Goal: Task Accomplishment & Management: Complete application form

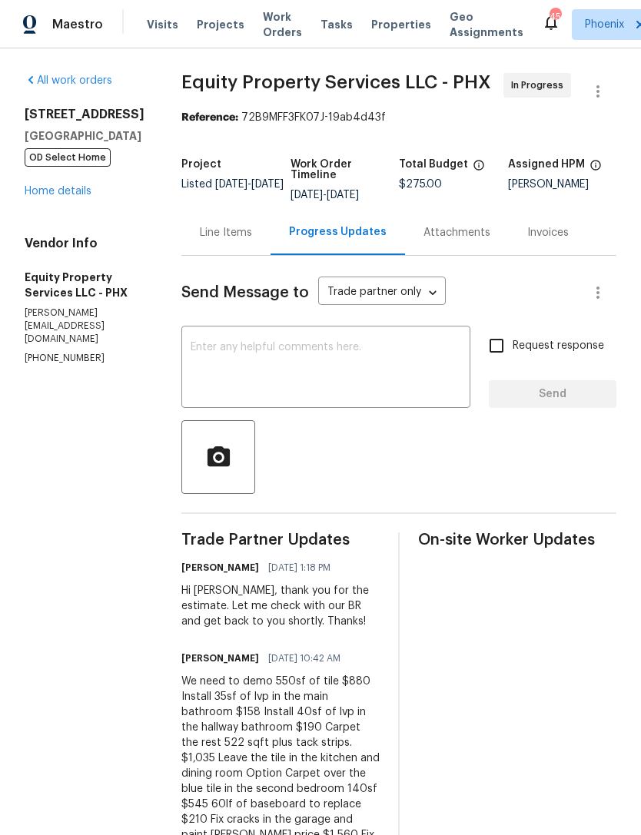
click at [64, 197] on link "Home details" at bounding box center [58, 191] width 67 height 11
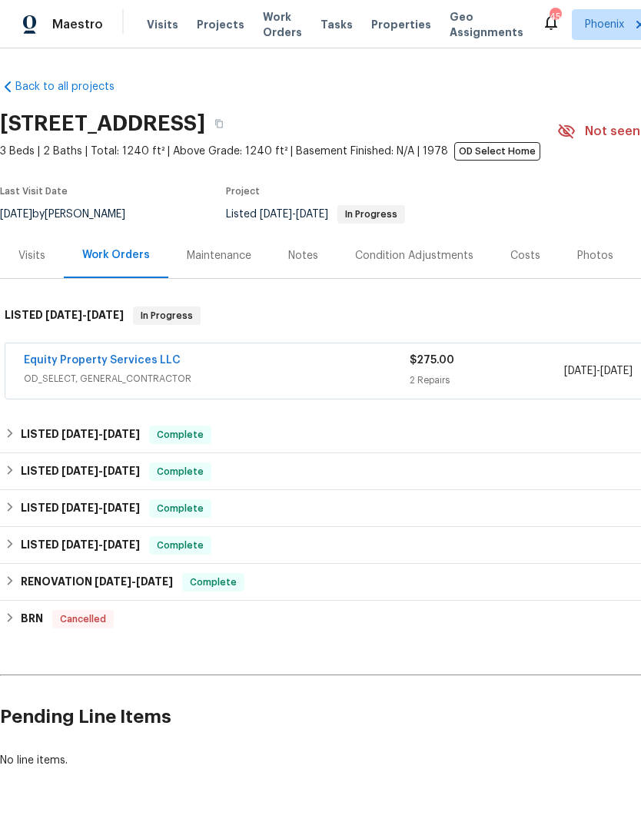
click at [144, 366] on link "Equity Property Services LLC" at bounding box center [102, 360] width 157 height 11
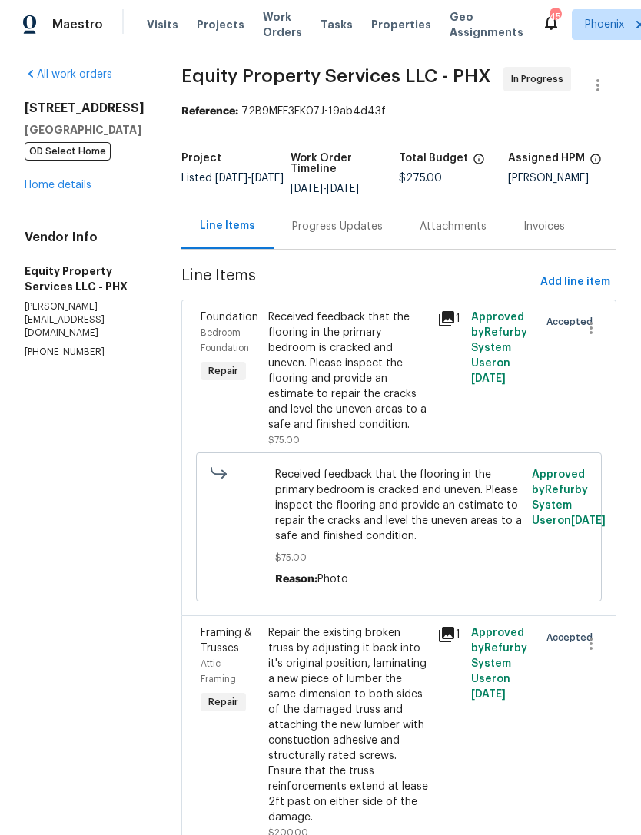
scroll to position [5, 0]
click at [329, 235] on div "Progress Updates" at bounding box center [337, 227] width 91 height 15
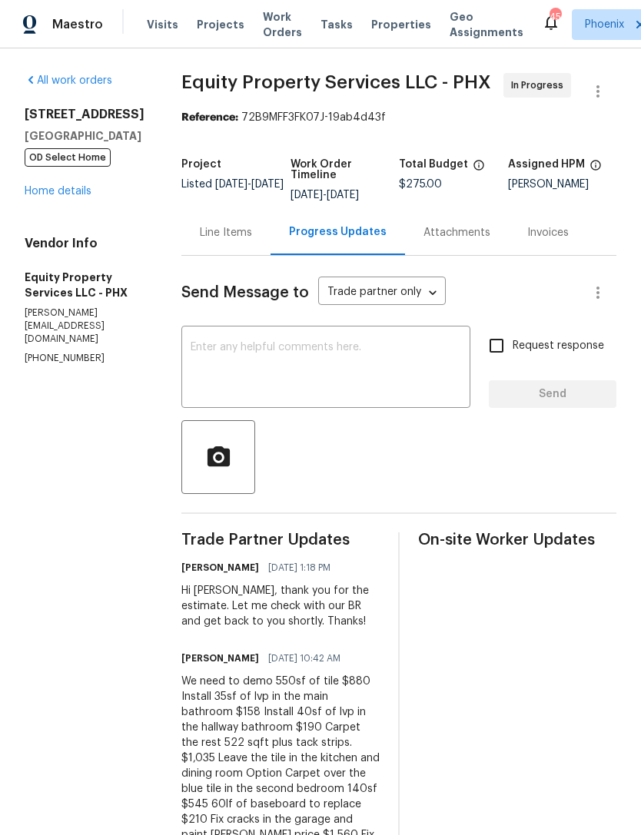
click at [300, 396] on textarea at bounding box center [326, 369] width 271 height 54
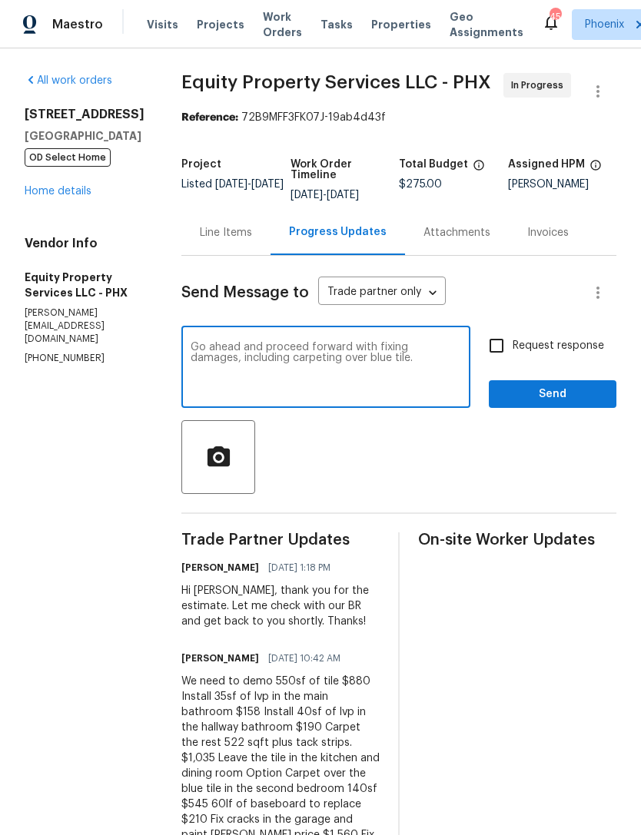
type textarea "Go ahead and proceed forward with fixing damages, including carpeting over blue…"
click at [501, 359] on input "Request response" at bounding box center [496, 346] width 32 height 32
checkbox input "true"
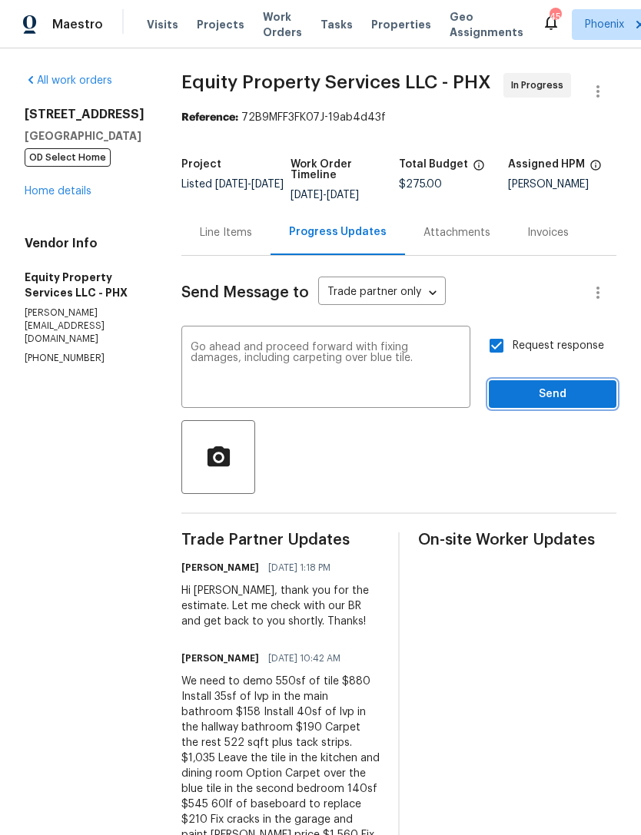
click at [559, 402] on span "Send" at bounding box center [552, 394] width 103 height 19
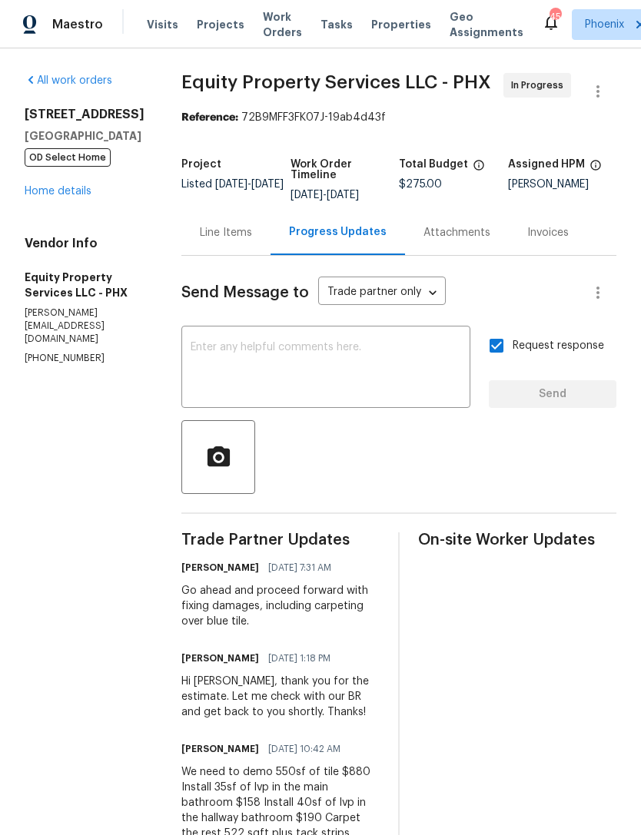
click at [200, 241] on div "Line Items" at bounding box center [226, 232] width 52 height 15
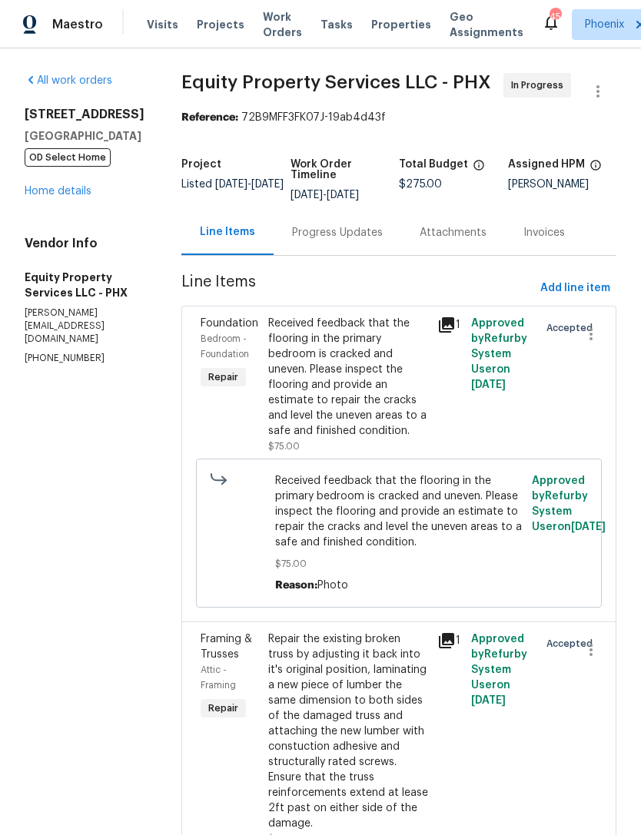
click at [342, 241] on div "Progress Updates" at bounding box center [337, 232] width 91 height 15
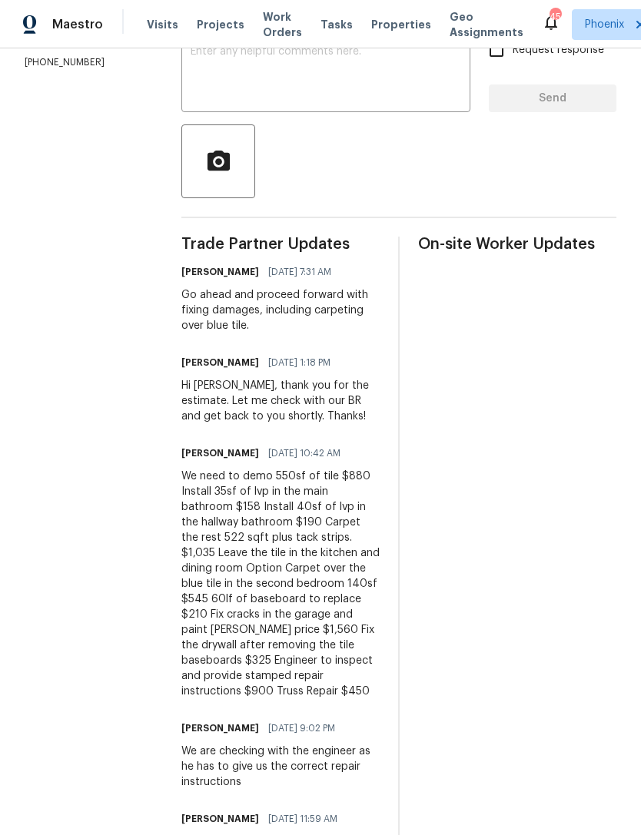
scroll to position [324, 0]
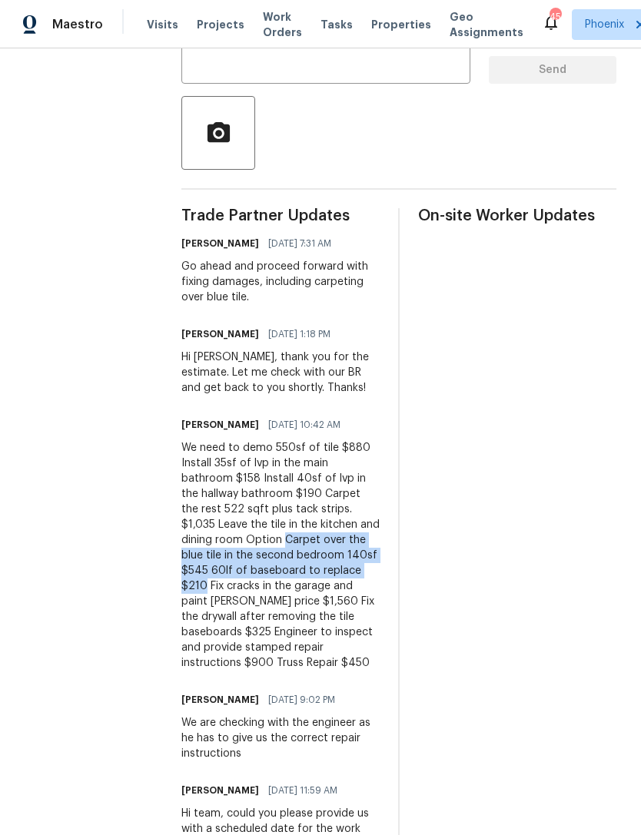
copy div "Carpet over the blue tile in the second bedroom 140sf $545 60lf of baseboard to…"
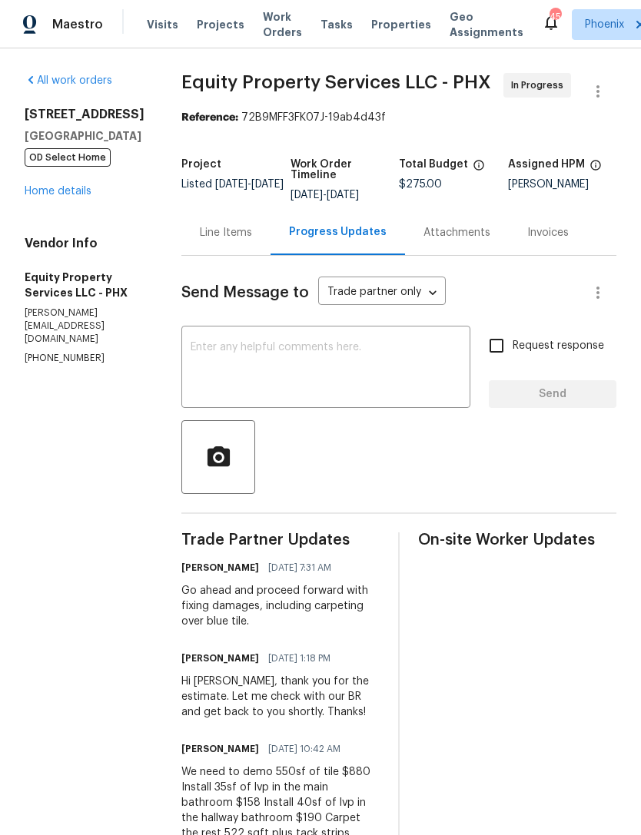
scroll to position [0, 0]
click at [201, 241] on div "Line Items" at bounding box center [226, 232] width 52 height 15
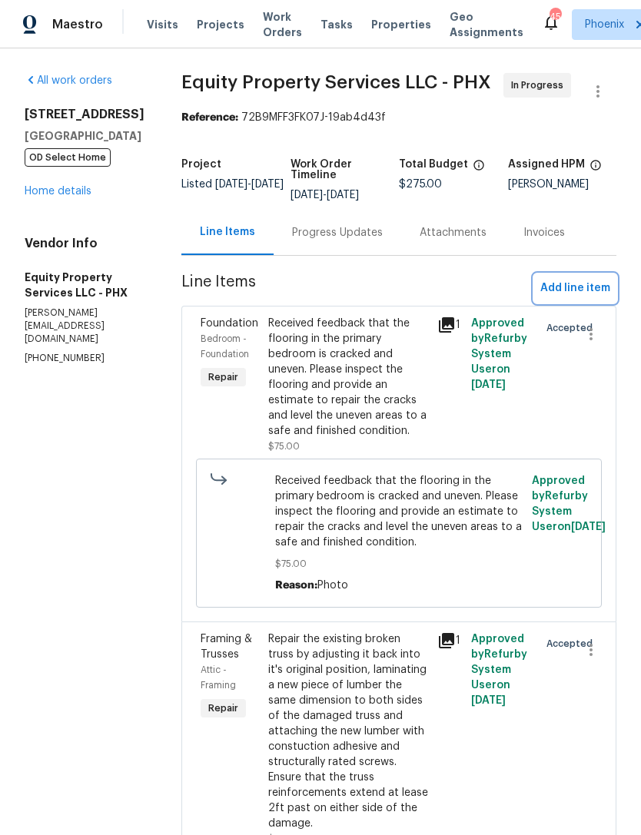
click at [567, 297] on span "Add line item" at bounding box center [575, 288] width 70 height 19
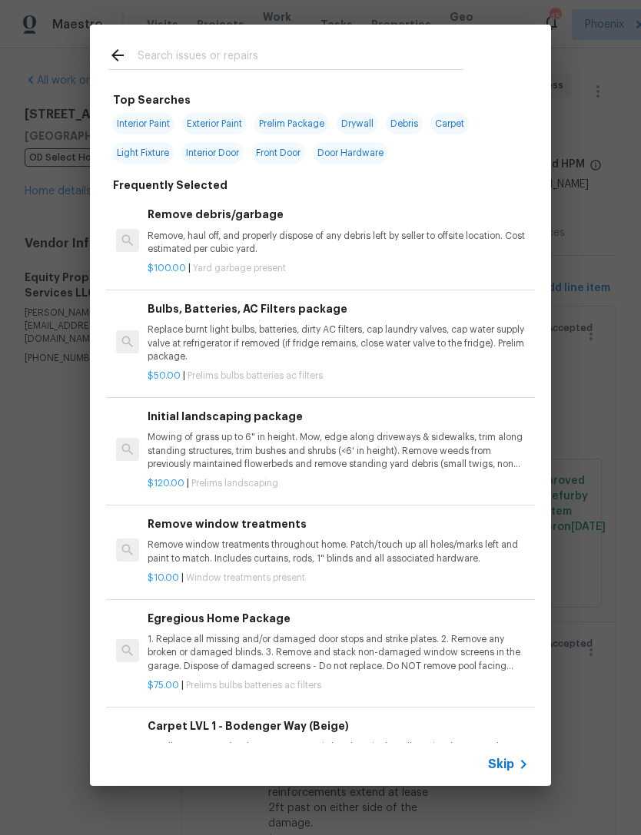
click at [181, 53] on input "text" at bounding box center [301, 57] width 326 height 23
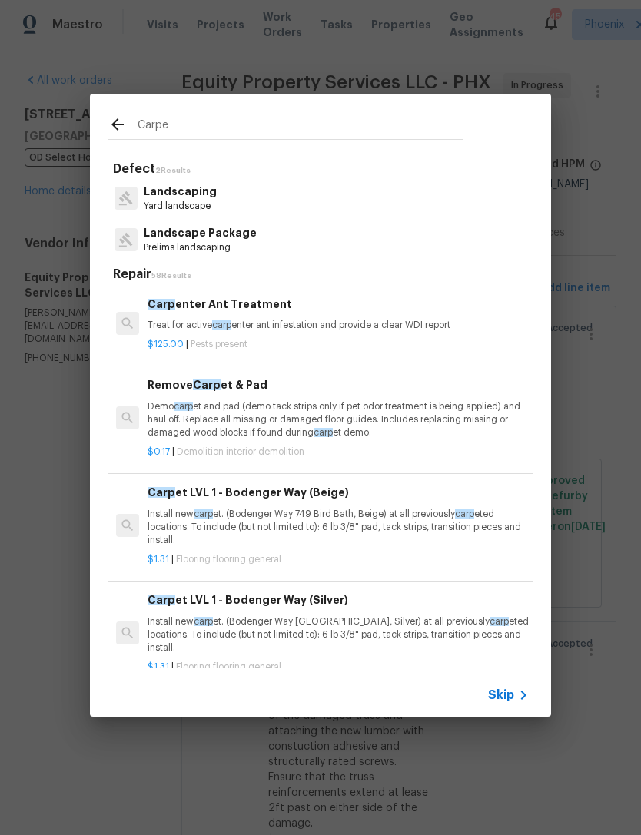
type input "Carpet"
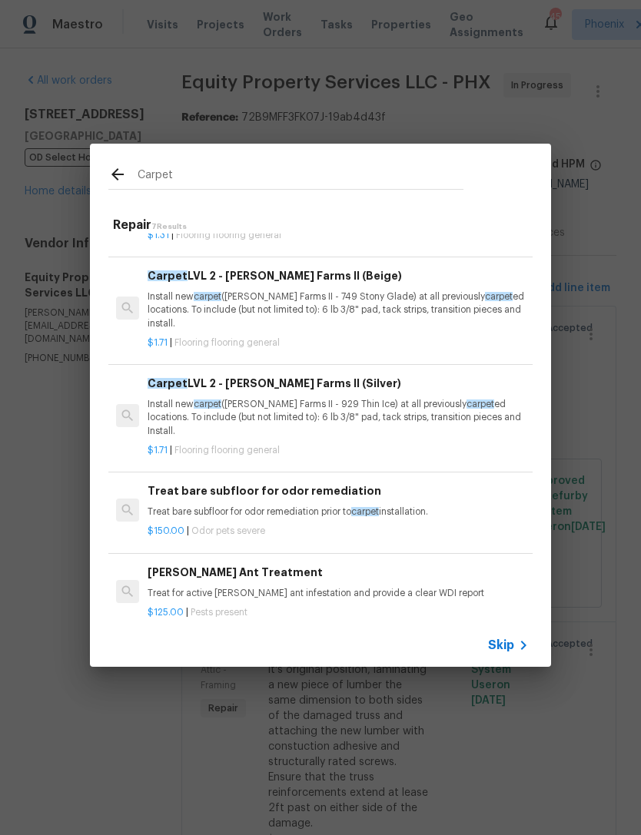
scroll to position [300, 0]
click at [272, 400] on p "Install new carpet ([PERSON_NAME] Farms II - 929 Thin Ice) at all previously ca…" at bounding box center [338, 418] width 381 height 39
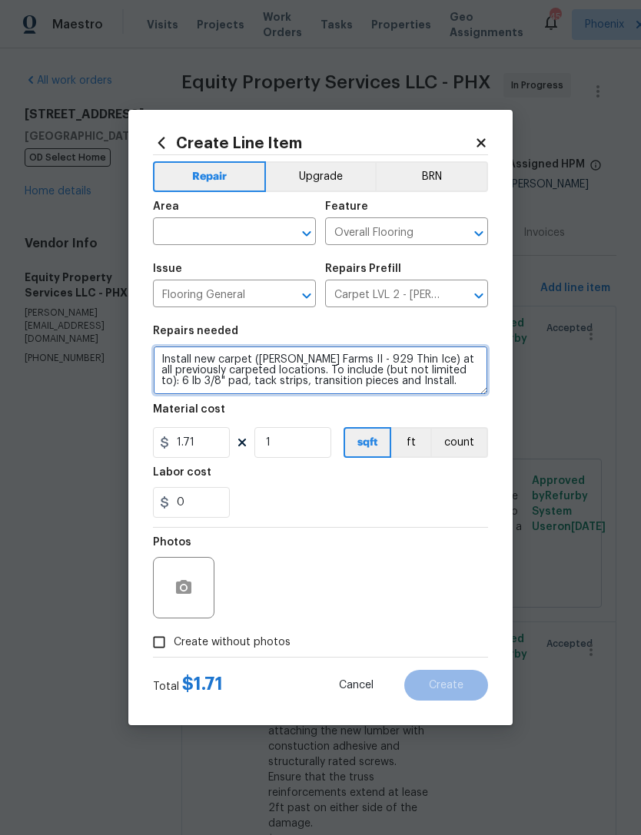
click at [155, 361] on textarea "Install new carpet ([PERSON_NAME] Farms II - 929 Thin Ice) at all previously ca…" at bounding box center [320, 370] width 335 height 49
click at [154, 360] on textarea "Install new carpet ([PERSON_NAME] Farms II - 929 Thin Ice) at all previously ca…" at bounding box center [320, 370] width 335 height 49
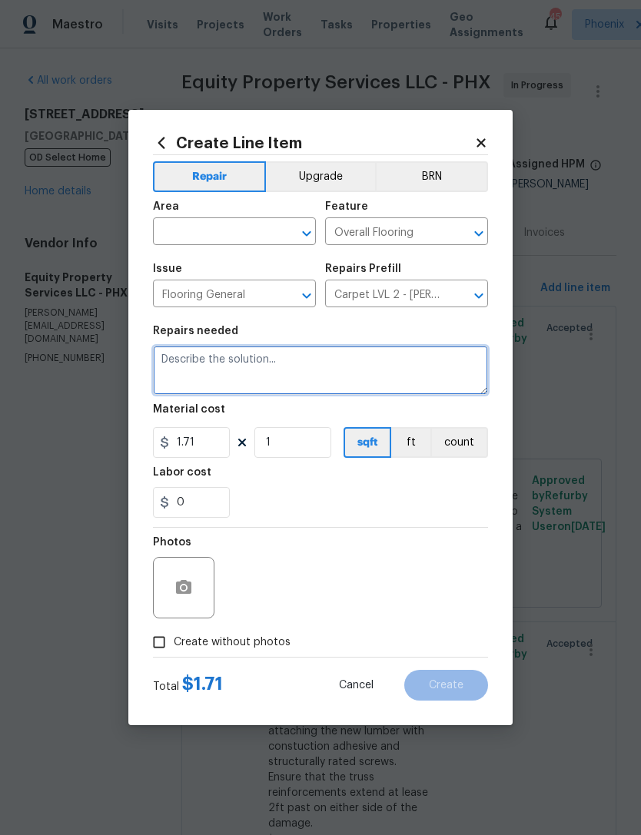
click at [188, 361] on textarea at bounding box center [320, 370] width 335 height 49
paste textarea "Carpet over the blue tile in the second bedroom 140sf $545 60lf of baseboard to…"
type textarea "Carpet over the blue tile in the second bedroom 140sf $545 60lf of baseboard to…"
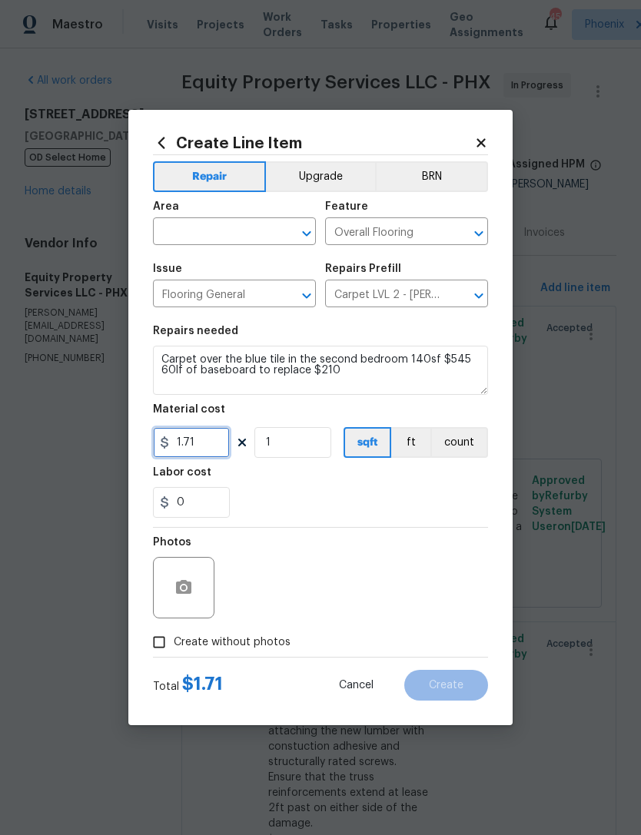
click at [211, 450] on input "1.71" at bounding box center [191, 442] width 77 height 31
click at [334, 167] on button "Upgrade" at bounding box center [321, 176] width 110 height 31
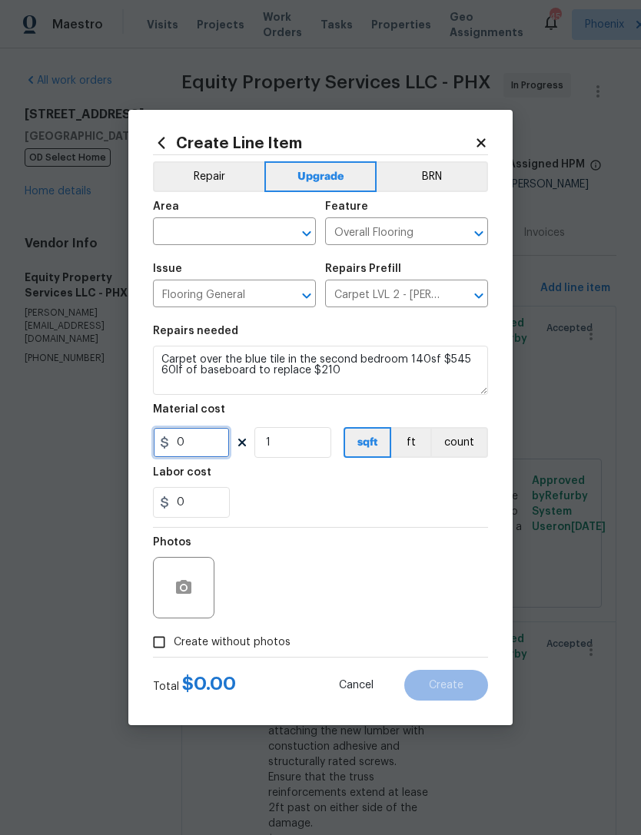
click at [197, 453] on input "0" at bounding box center [191, 442] width 77 height 31
type input "755"
click at [313, 486] on div "Labor cost" at bounding box center [320, 477] width 335 height 20
click at [187, 583] on icon "button" at bounding box center [183, 587] width 15 height 14
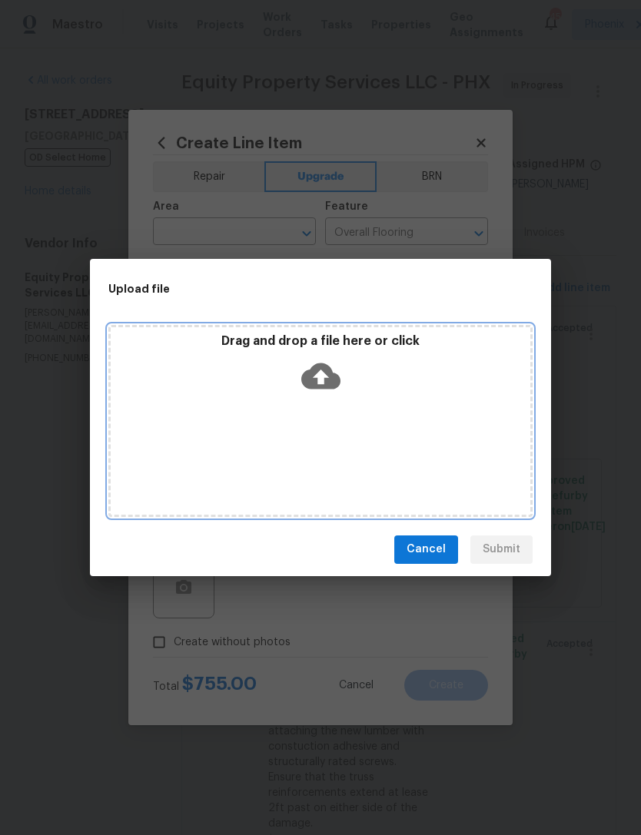
click at [333, 366] on icon at bounding box center [320, 376] width 39 height 39
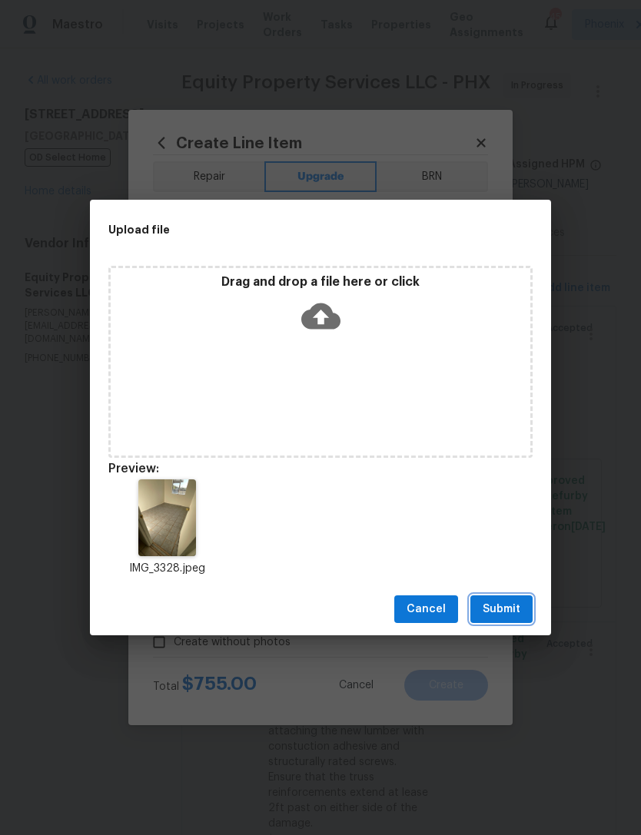
click at [495, 612] on span "Submit" at bounding box center [502, 609] width 38 height 19
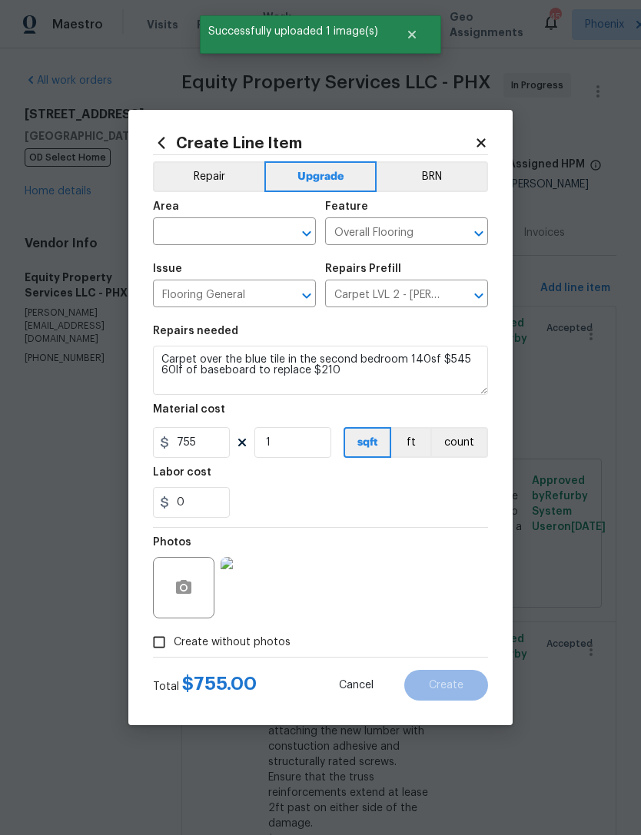
click at [223, 242] on input "text" at bounding box center [213, 233] width 120 height 24
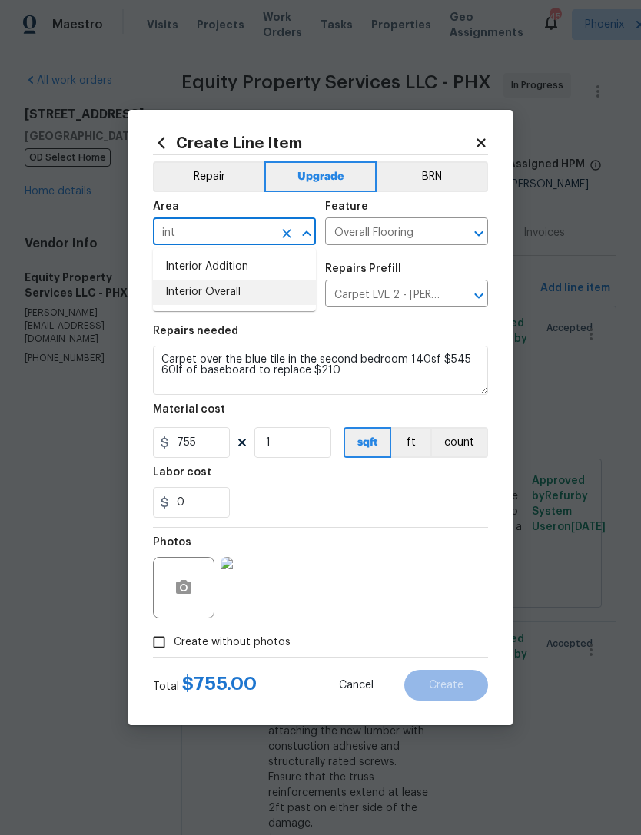
click at [215, 283] on li "Interior Overall" at bounding box center [234, 292] width 163 height 25
type input "Interior Overall"
click at [340, 501] on div "0" at bounding box center [320, 502] width 335 height 31
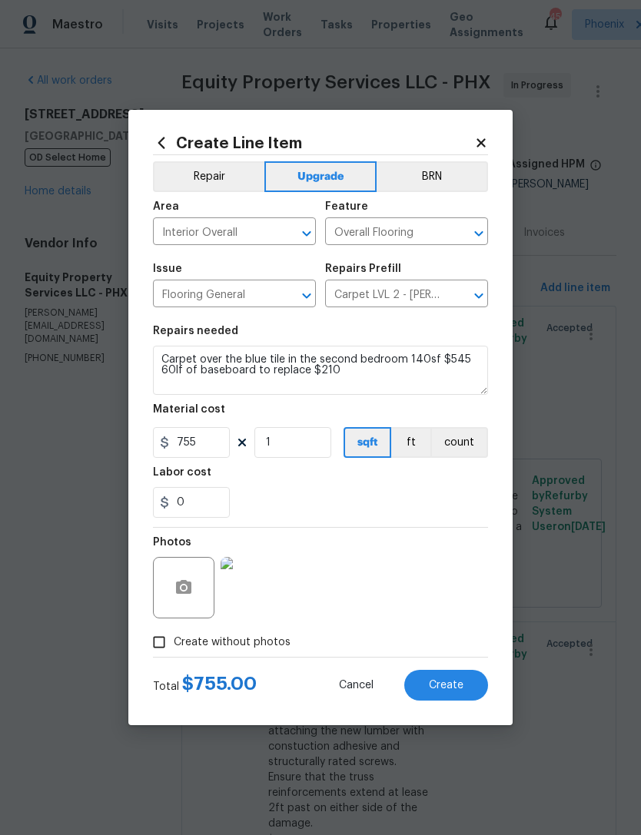
click at [437, 696] on button "Create" at bounding box center [446, 685] width 84 height 31
type input "0"
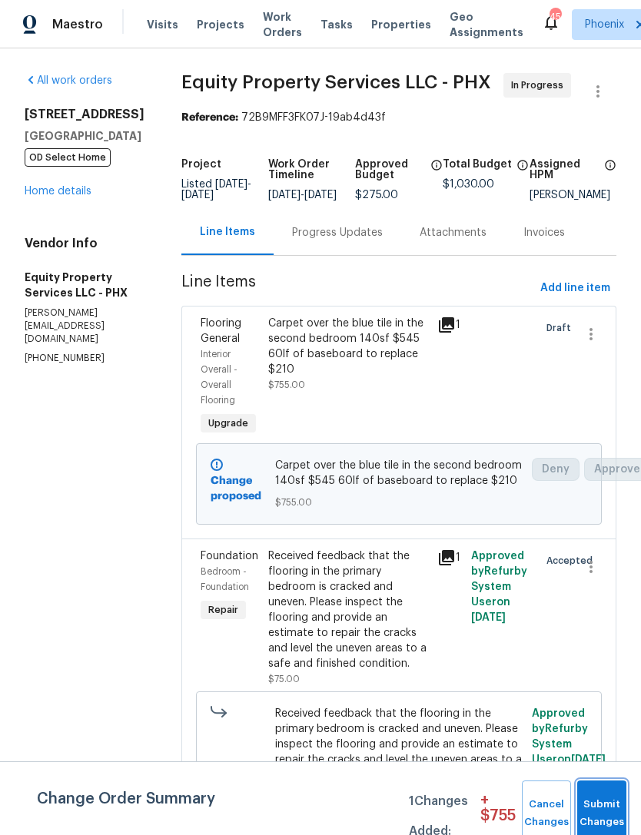
click at [615, 810] on button "Submit Changes" at bounding box center [601, 814] width 49 height 66
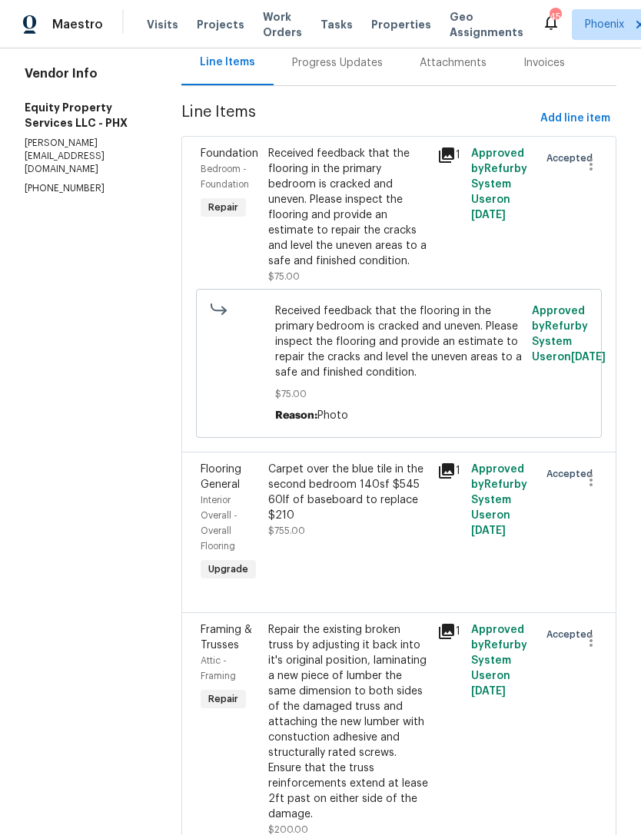
scroll to position [169, 0]
click at [393, 490] on div "Carpet over the blue tile in the second bedroom 140sf $545 60lf of baseboard to…" at bounding box center [348, 493] width 160 height 61
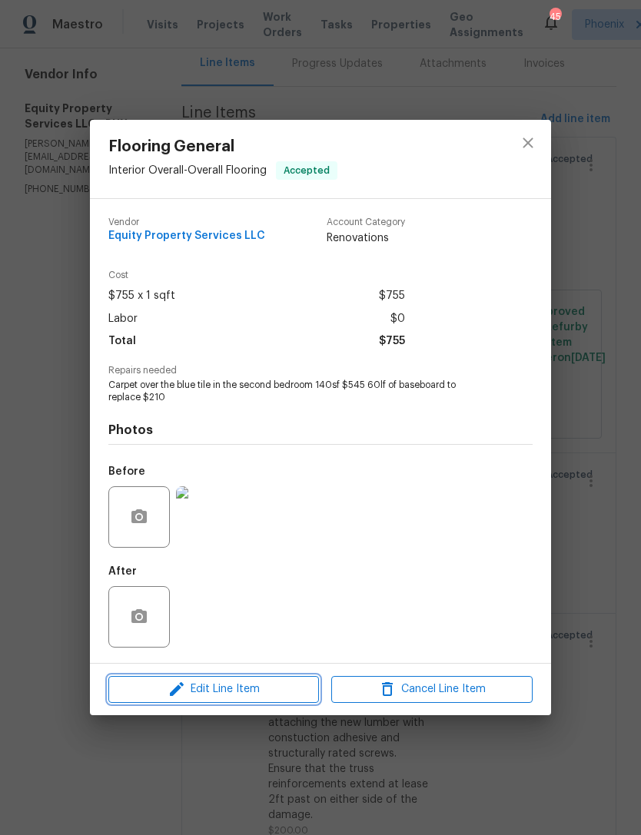
click at [261, 686] on span "Edit Line Item" at bounding box center [213, 689] width 201 height 19
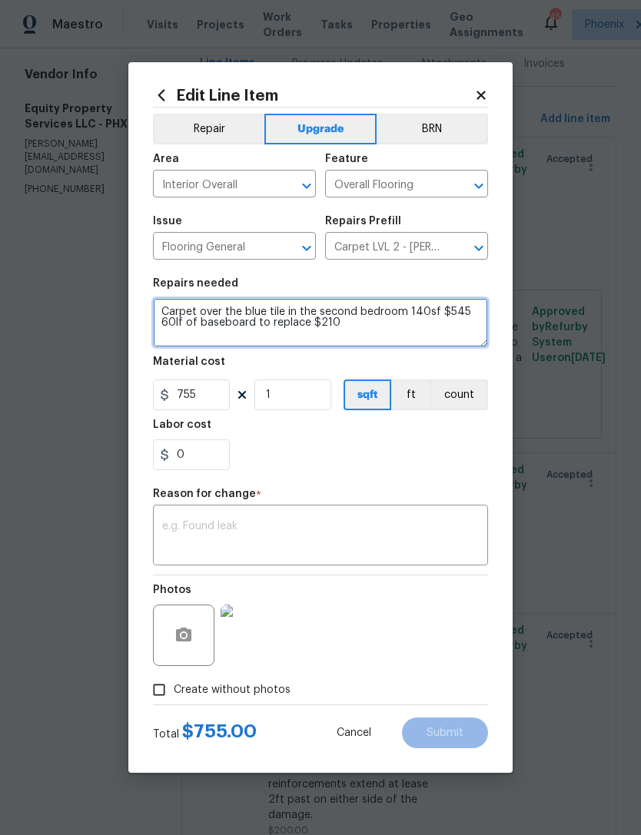
click at [338, 330] on textarea "Carpet over the blue tile in the second bedroom 140sf $545 60lf of baseboard to…" at bounding box center [320, 322] width 335 height 49
click at [460, 317] on textarea "Carpet over the blue tile in the second bedroom 140sf $545 60lf of baseboard to…" at bounding box center [320, 322] width 335 height 49
click at [457, 310] on textarea "Carpet over the blue tile in the second bedroom 140sf $545 60lf of baseboard to…" at bounding box center [320, 322] width 335 height 49
type textarea "Carpet over the blue tile in the second bedroom 140sf, 60lf of baseboard to rep…"
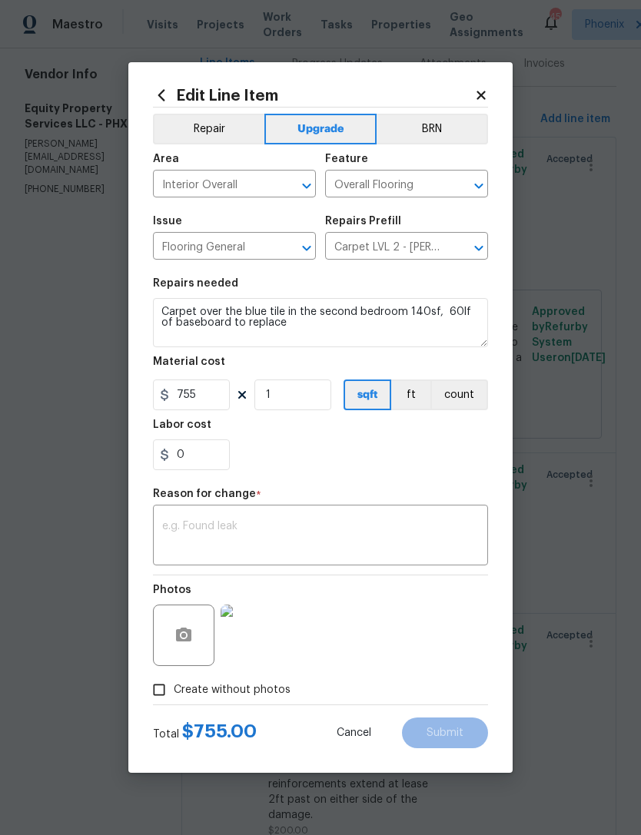
click at [424, 460] on div "0" at bounding box center [320, 455] width 335 height 31
click at [268, 538] on textarea at bounding box center [320, 537] width 317 height 32
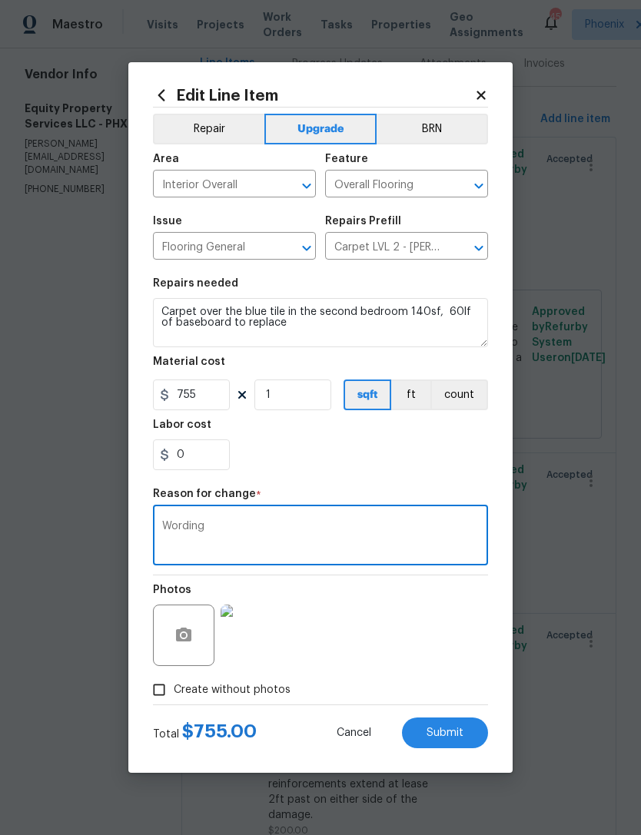
type textarea "Wording"
click at [360, 475] on section "Repairs needed Carpet over the blue tile in the second bedroom 140sf, 60lf of b…" at bounding box center [320, 374] width 335 height 211
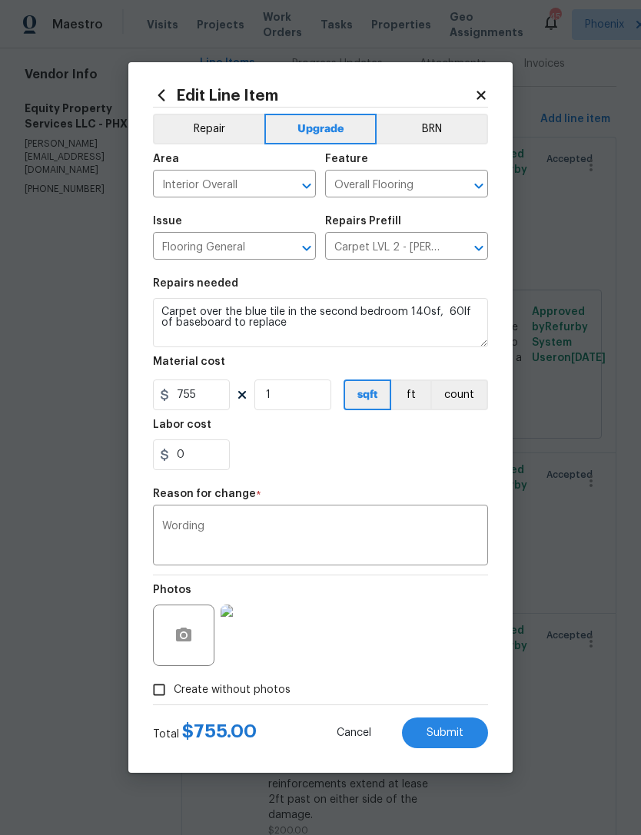
click at [440, 736] on span "Submit" at bounding box center [445, 734] width 37 height 12
type textarea "Carpet over the blue tile in the second bedroom 140sf $545 60lf of baseboard to…"
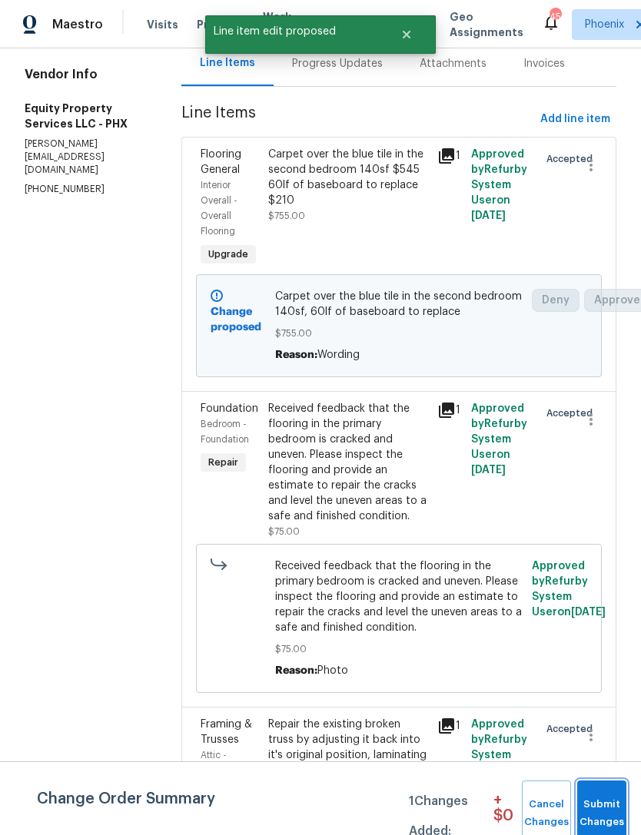
click at [609, 815] on span "Submit Changes" at bounding box center [602, 813] width 34 height 35
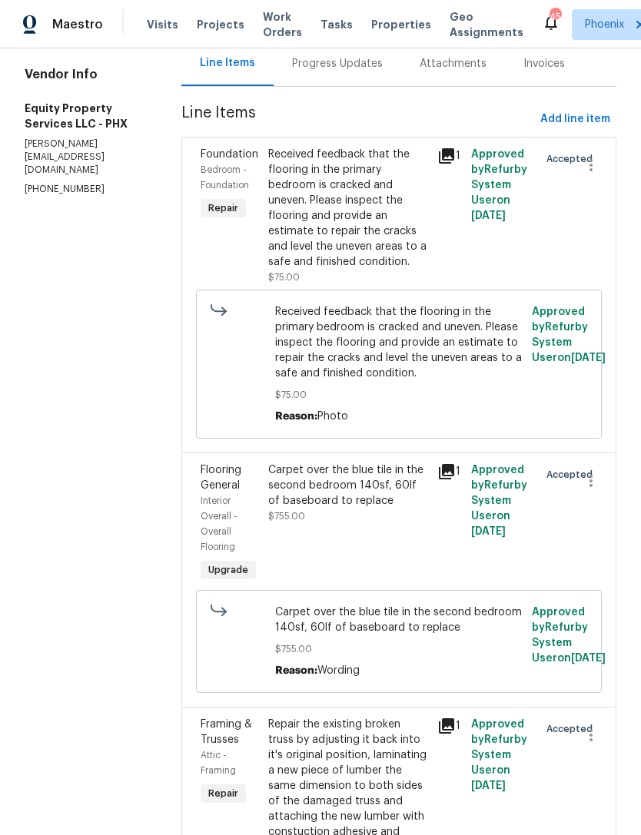
click at [439, 164] on icon at bounding box center [446, 155] width 15 height 15
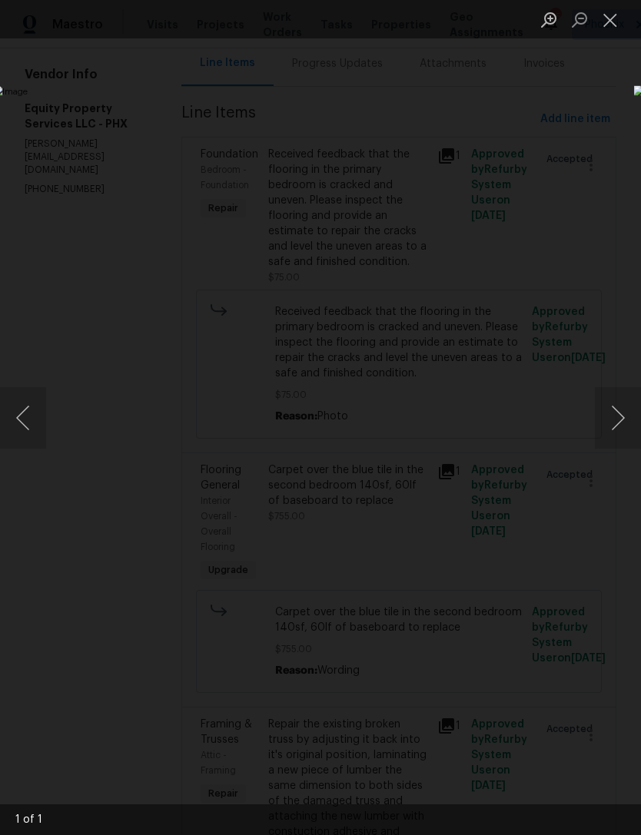
click at [595, 739] on div "Lightbox" at bounding box center [320, 417] width 641 height 835
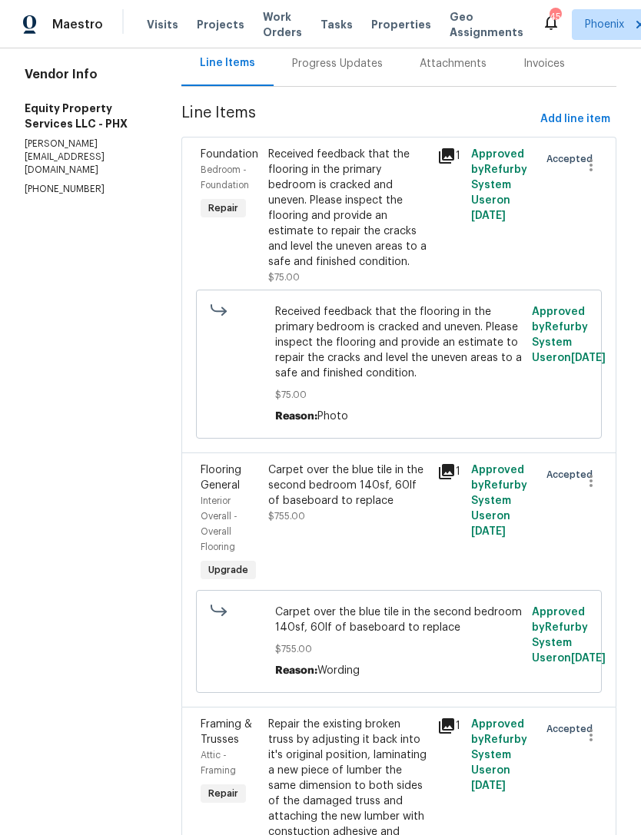
click at [315, 201] on div "Received feedback that the flooring in the primary bedroom is cracked and uneve…" at bounding box center [348, 208] width 160 height 123
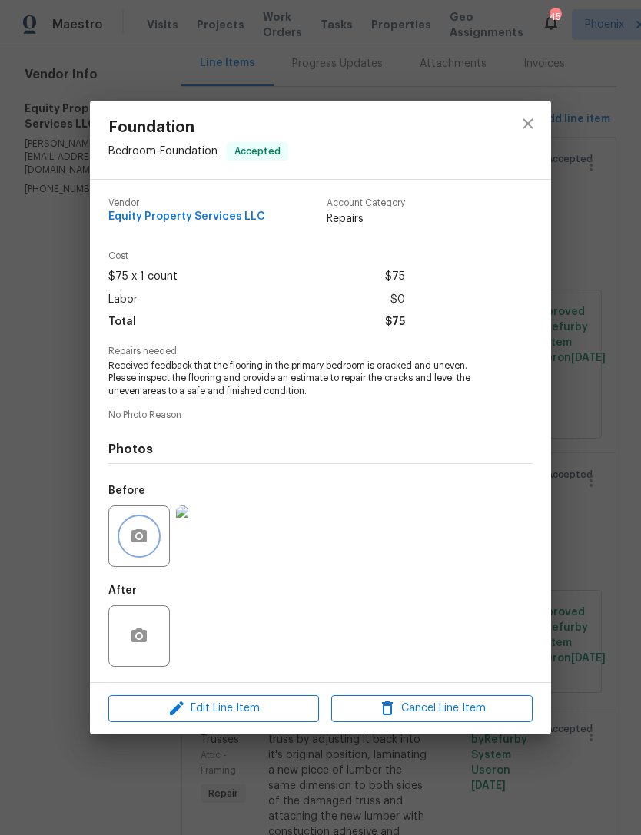
click at [141, 530] on icon "button" at bounding box center [139, 536] width 18 height 18
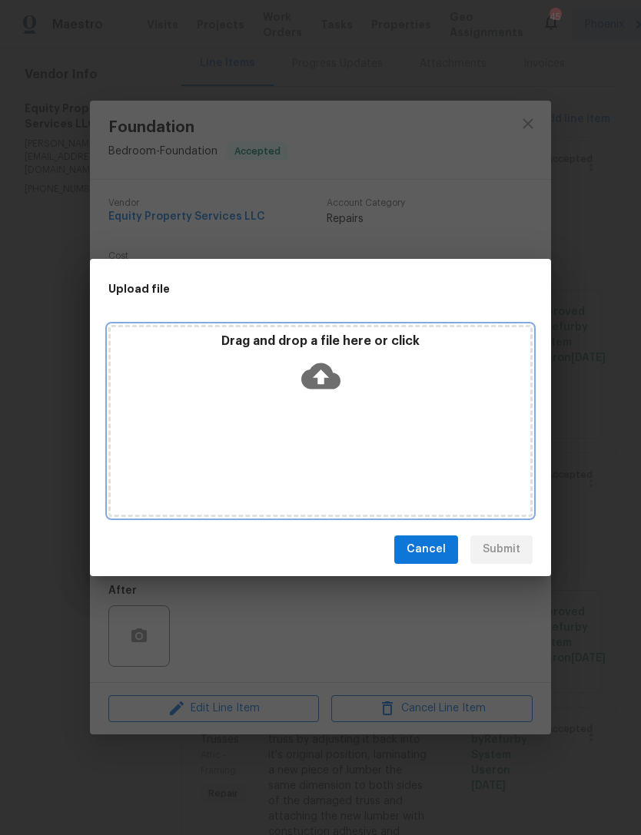
click at [332, 374] on icon at bounding box center [320, 376] width 39 height 26
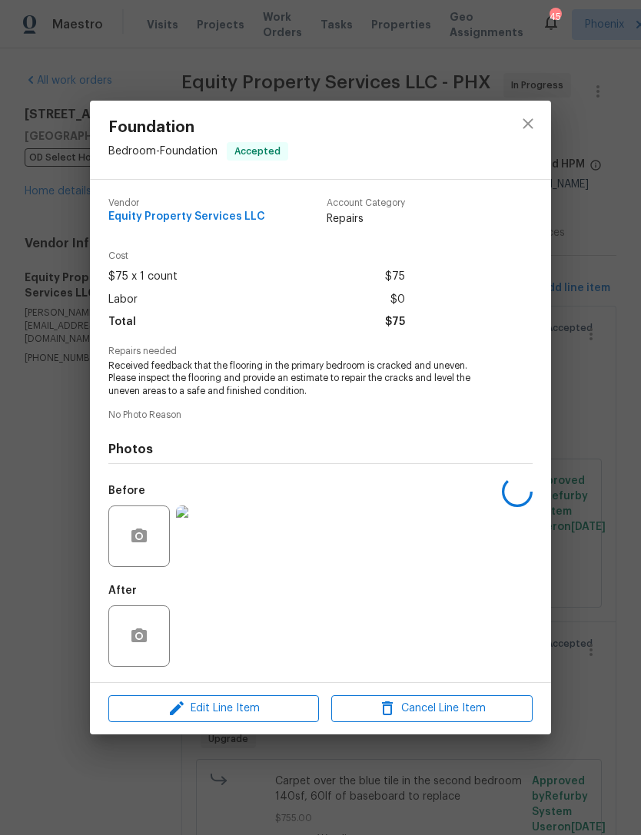
scroll to position [169, 0]
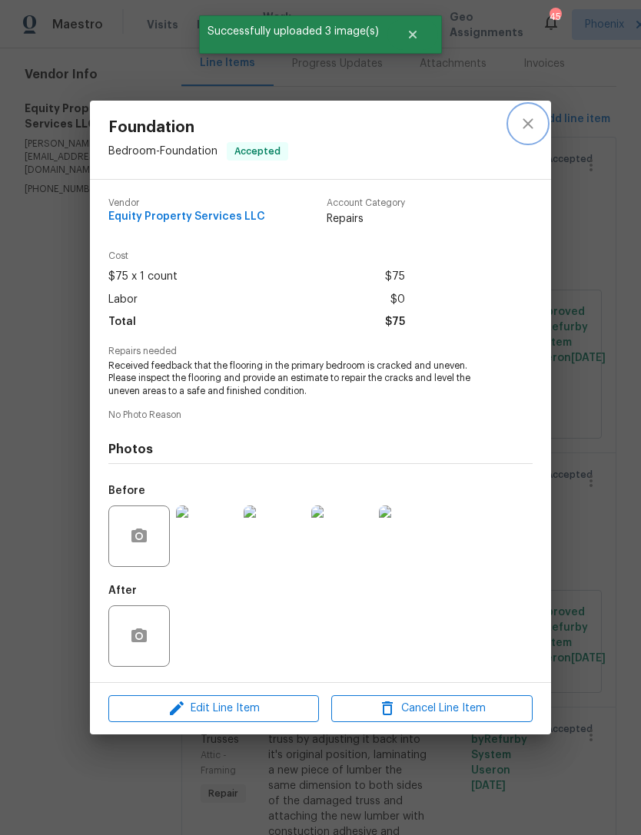
click at [534, 119] on icon "close" at bounding box center [528, 124] width 18 height 18
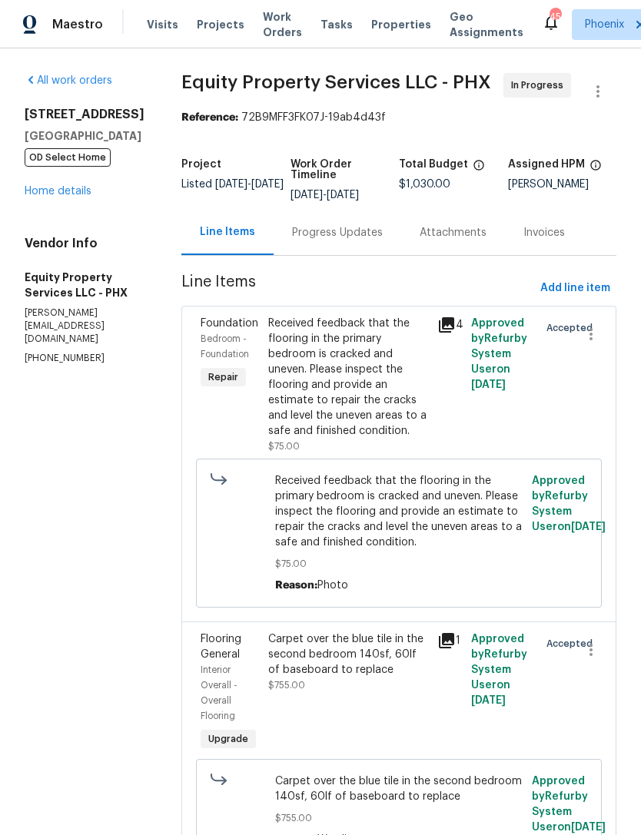
click at [64, 197] on link "Home details" at bounding box center [58, 191] width 67 height 11
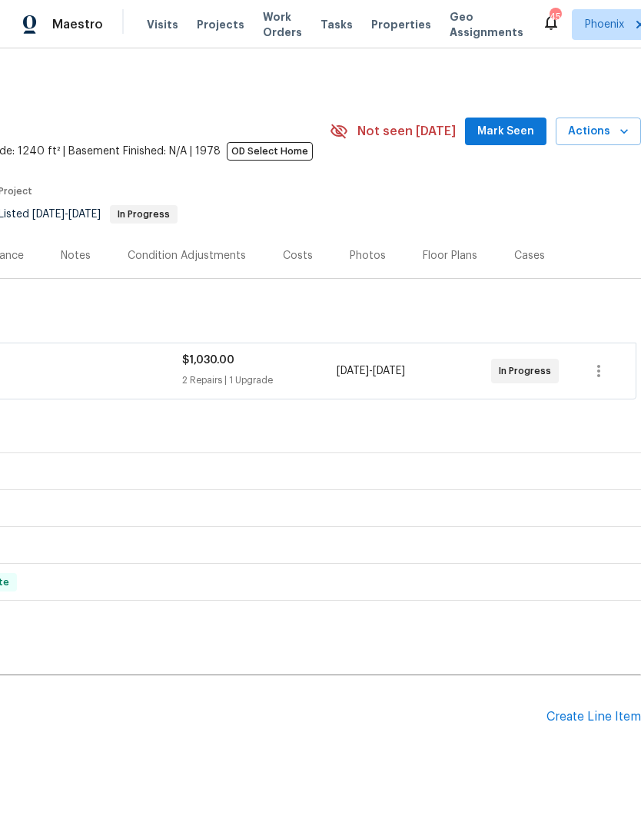
scroll to position [0, 227]
click at [518, 141] on span "Mark Seen" at bounding box center [505, 131] width 57 height 19
click at [619, 139] on icon "button" at bounding box center [623, 131] width 15 height 15
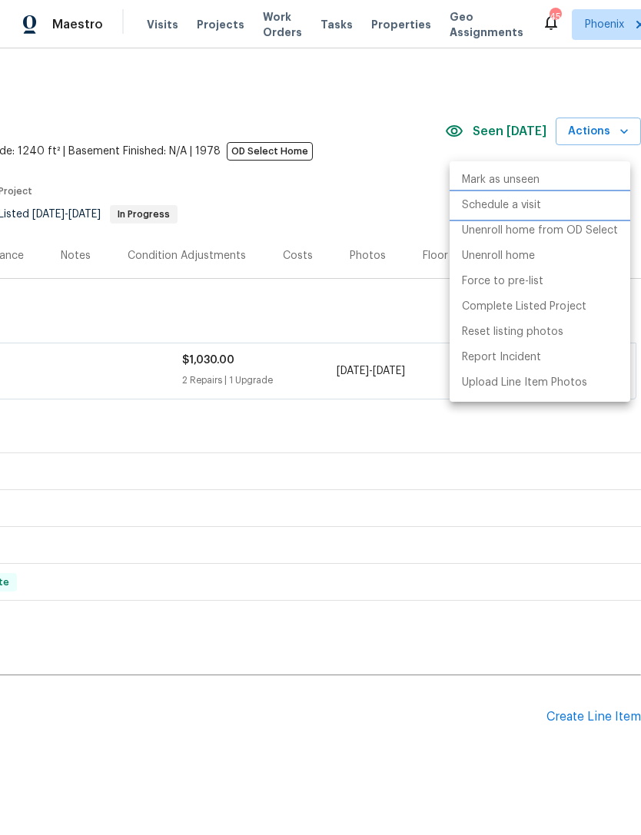
click at [506, 208] on p "Schedule a visit" at bounding box center [501, 206] width 79 height 16
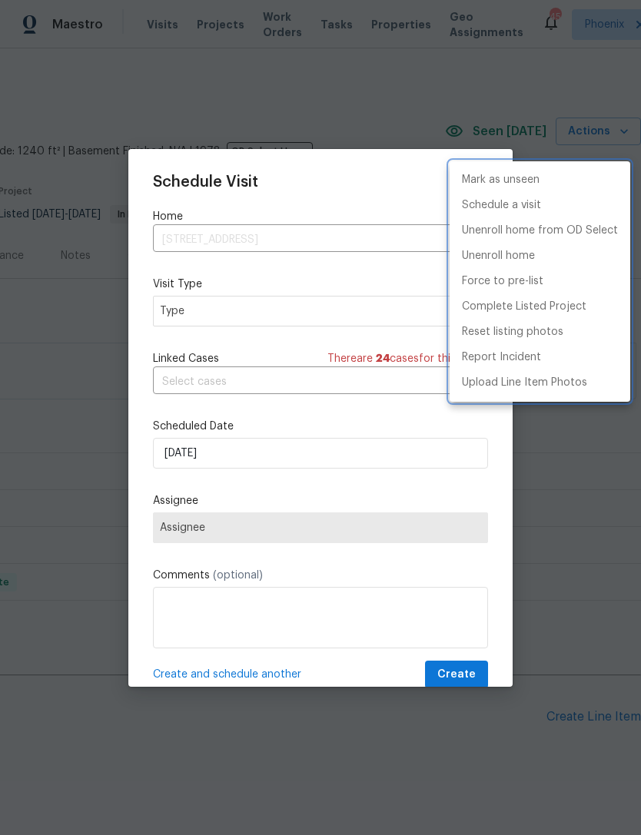
click at [238, 464] on div at bounding box center [320, 417] width 641 height 835
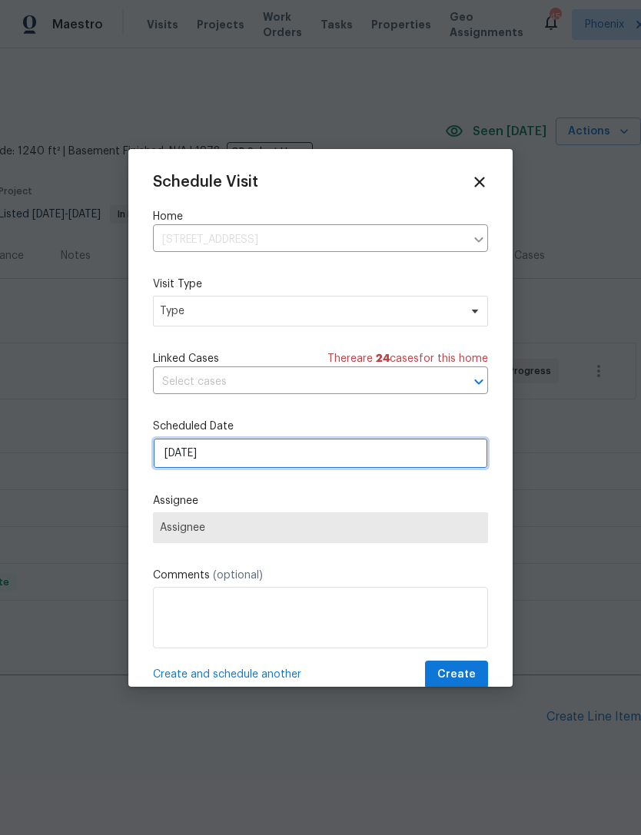
click at [261, 457] on input "[DATE]" at bounding box center [320, 453] width 335 height 31
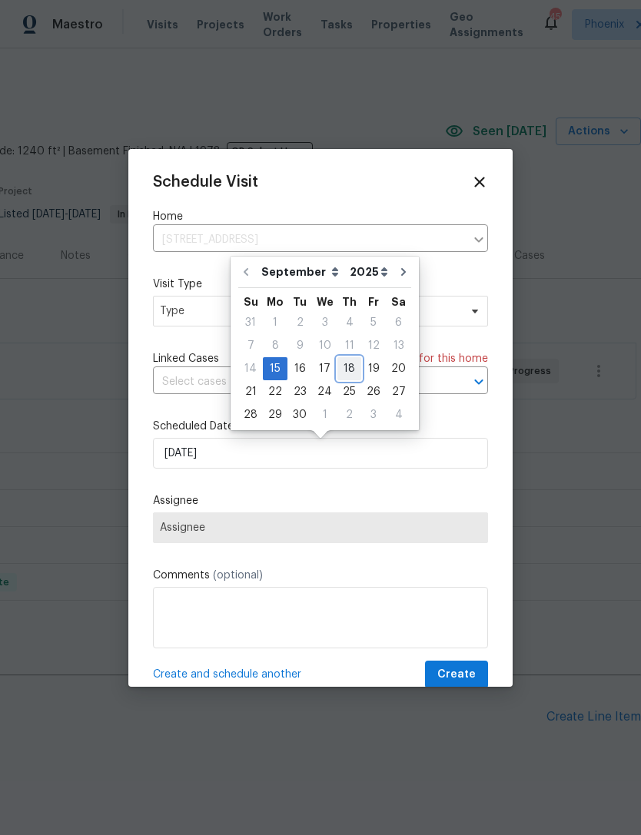
click at [338, 367] on div "18" at bounding box center [349, 369] width 24 height 22
type input "9/18/2025"
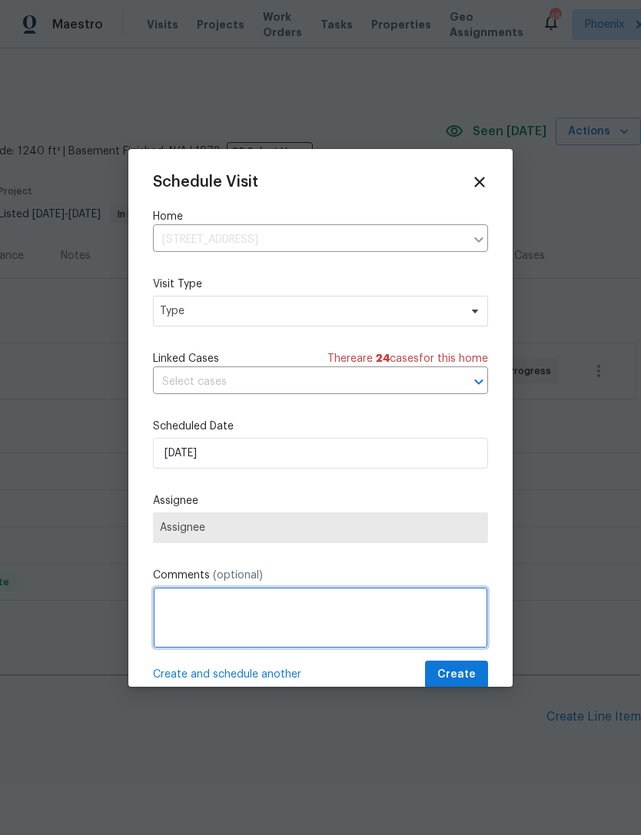
click at [227, 618] on textarea at bounding box center [320, 617] width 335 height 61
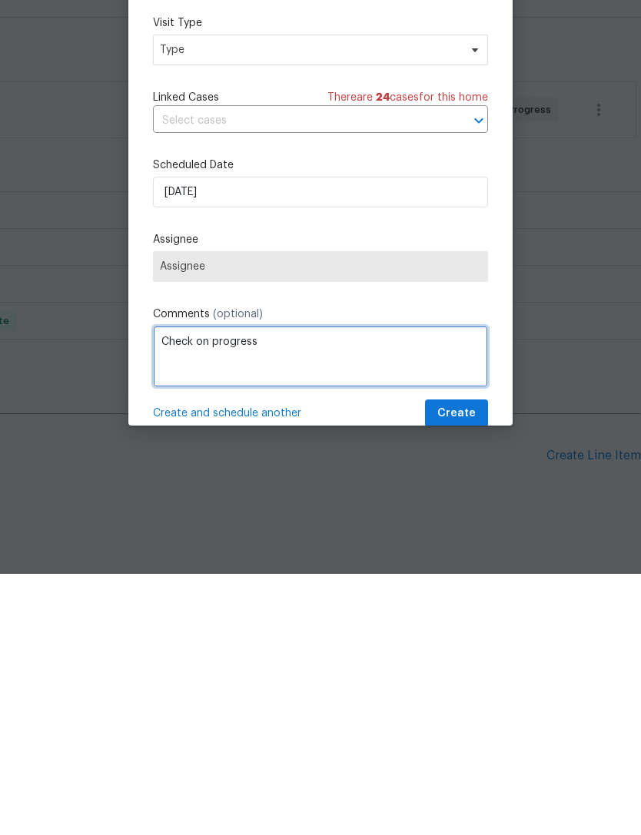
type textarea "Check on progress"
click at [364, 568] on label "Comments (optional)" at bounding box center [320, 575] width 335 height 15
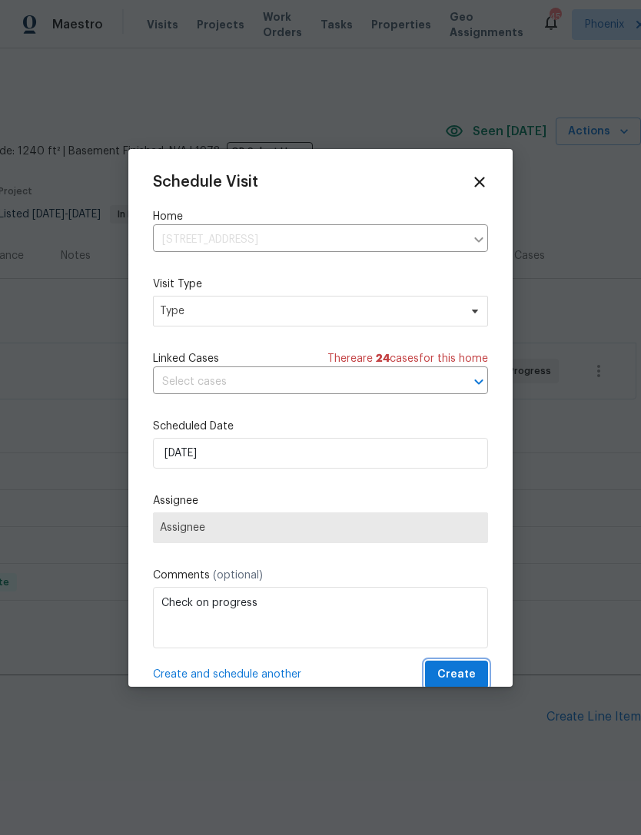
click at [451, 676] on span "Create" at bounding box center [456, 675] width 38 height 19
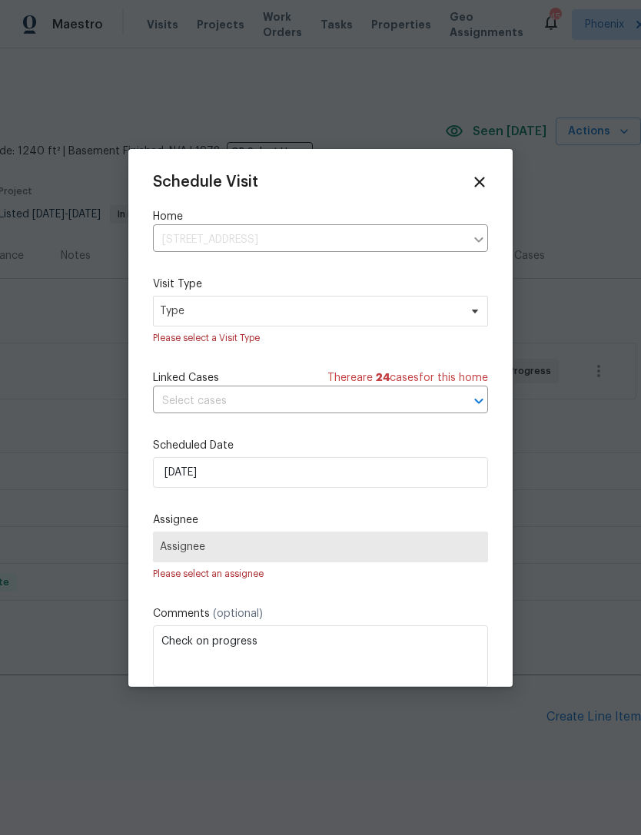
click at [214, 553] on span "Assignee" at bounding box center [320, 547] width 321 height 12
click at [237, 321] on span "Type" at bounding box center [320, 311] width 335 height 31
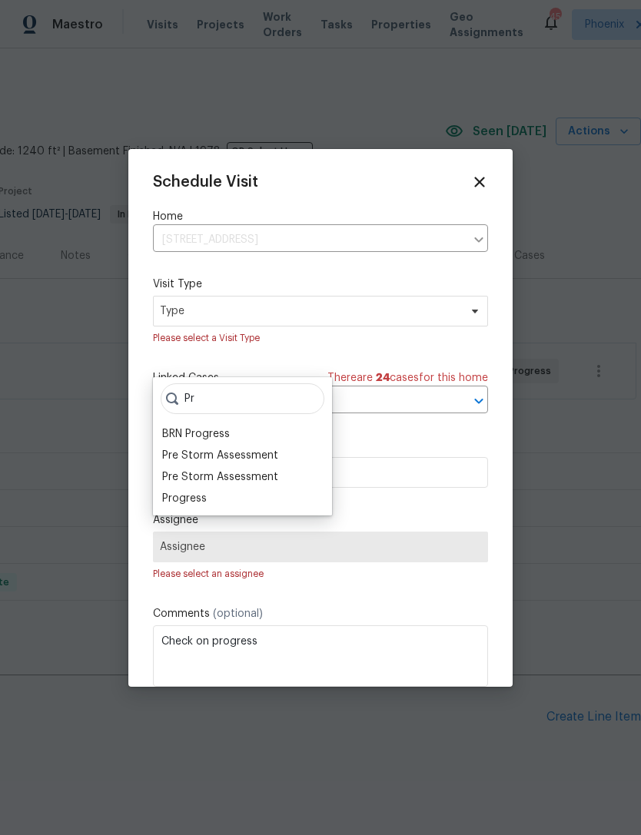
type input "Pr"
click at [184, 491] on div "Progress" at bounding box center [184, 498] width 45 height 15
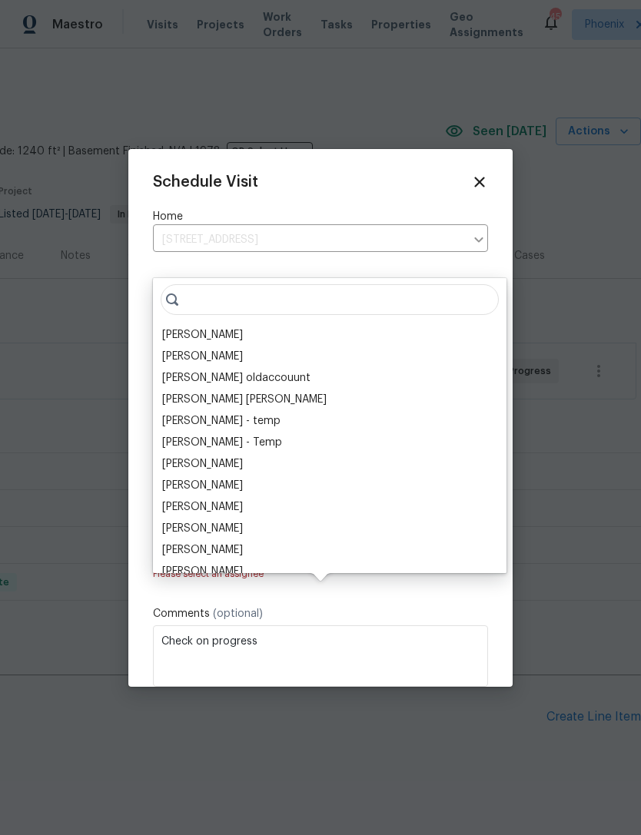
click at [208, 327] on div "[PERSON_NAME]" at bounding box center [202, 334] width 81 height 15
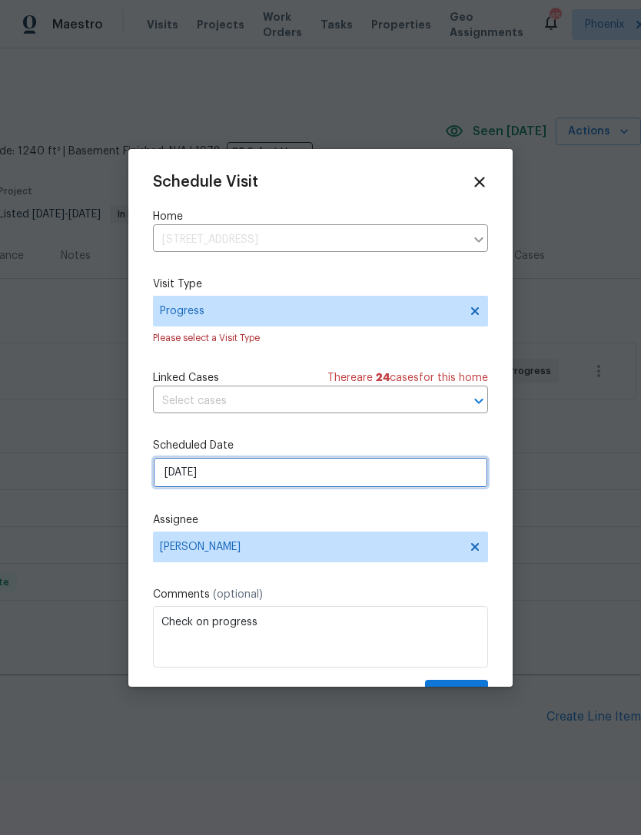
click at [281, 486] on input "9/18/2025" at bounding box center [320, 472] width 335 height 31
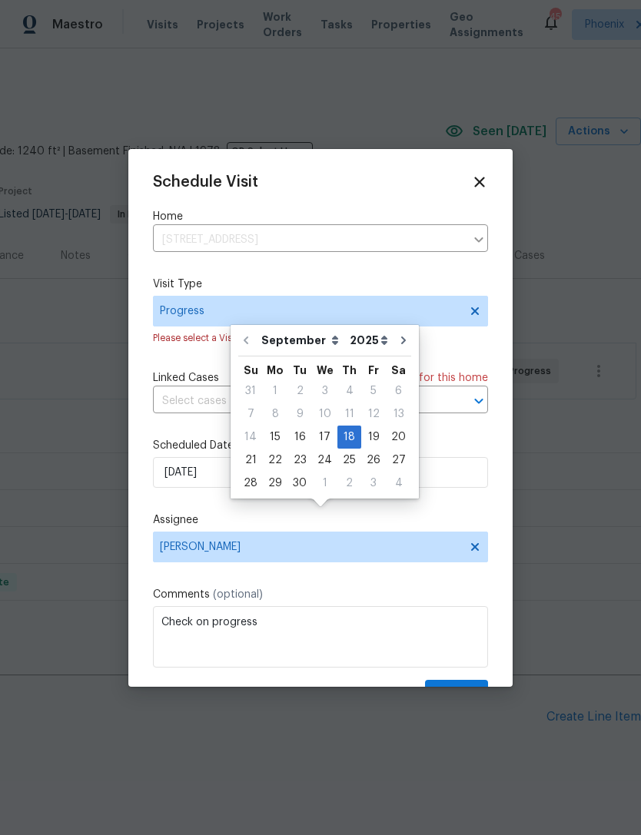
click at [291, 528] on label "Assignee" at bounding box center [320, 520] width 335 height 15
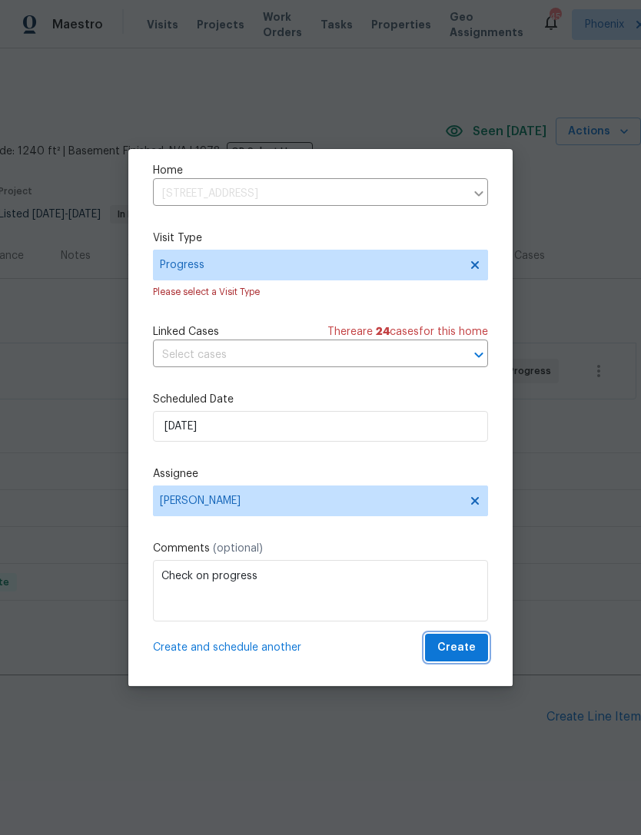
click at [453, 653] on span "Create" at bounding box center [456, 648] width 38 height 19
